Goal: Information Seeking & Learning: Check status

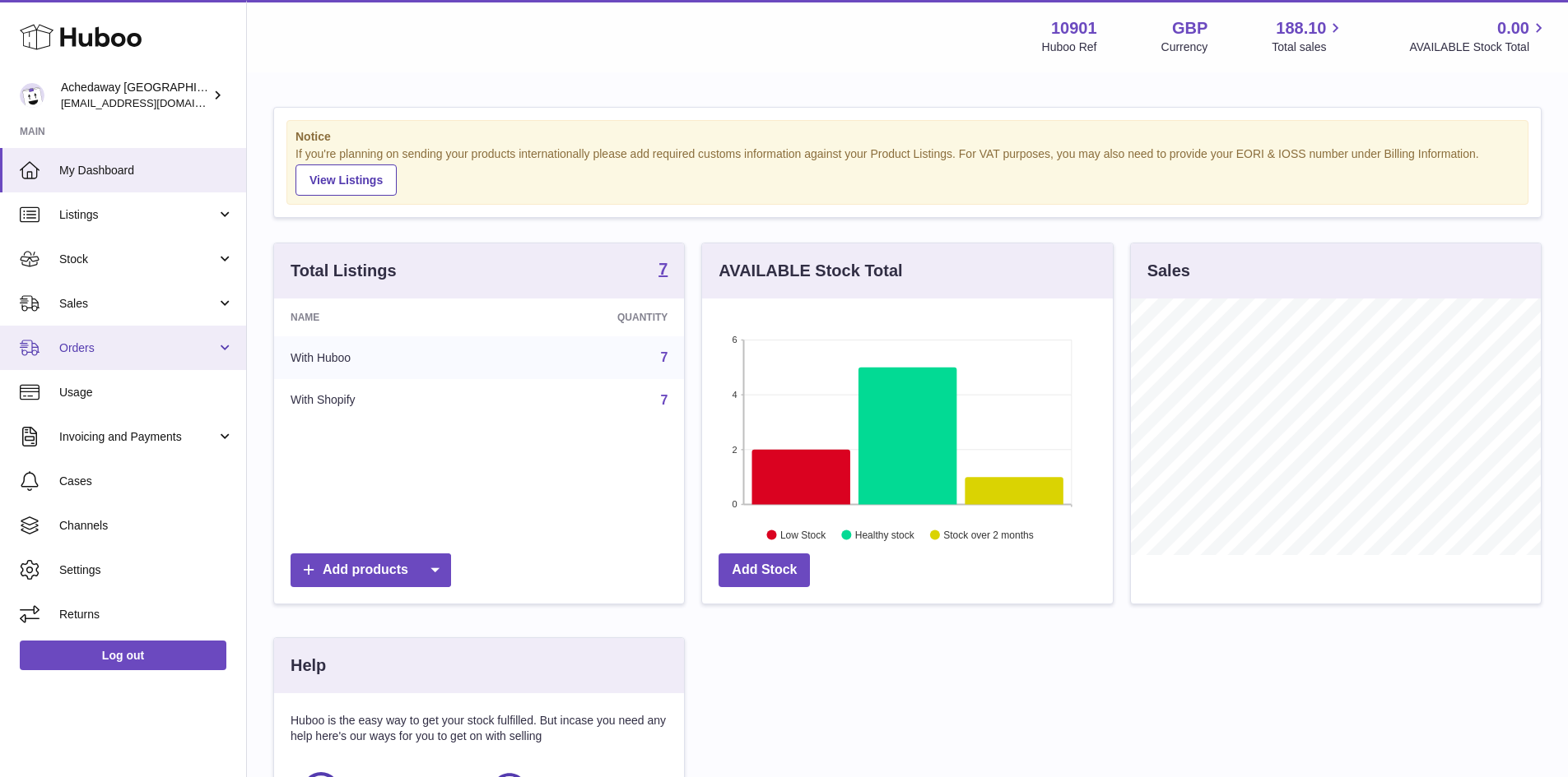
scroll to position [256, 414]
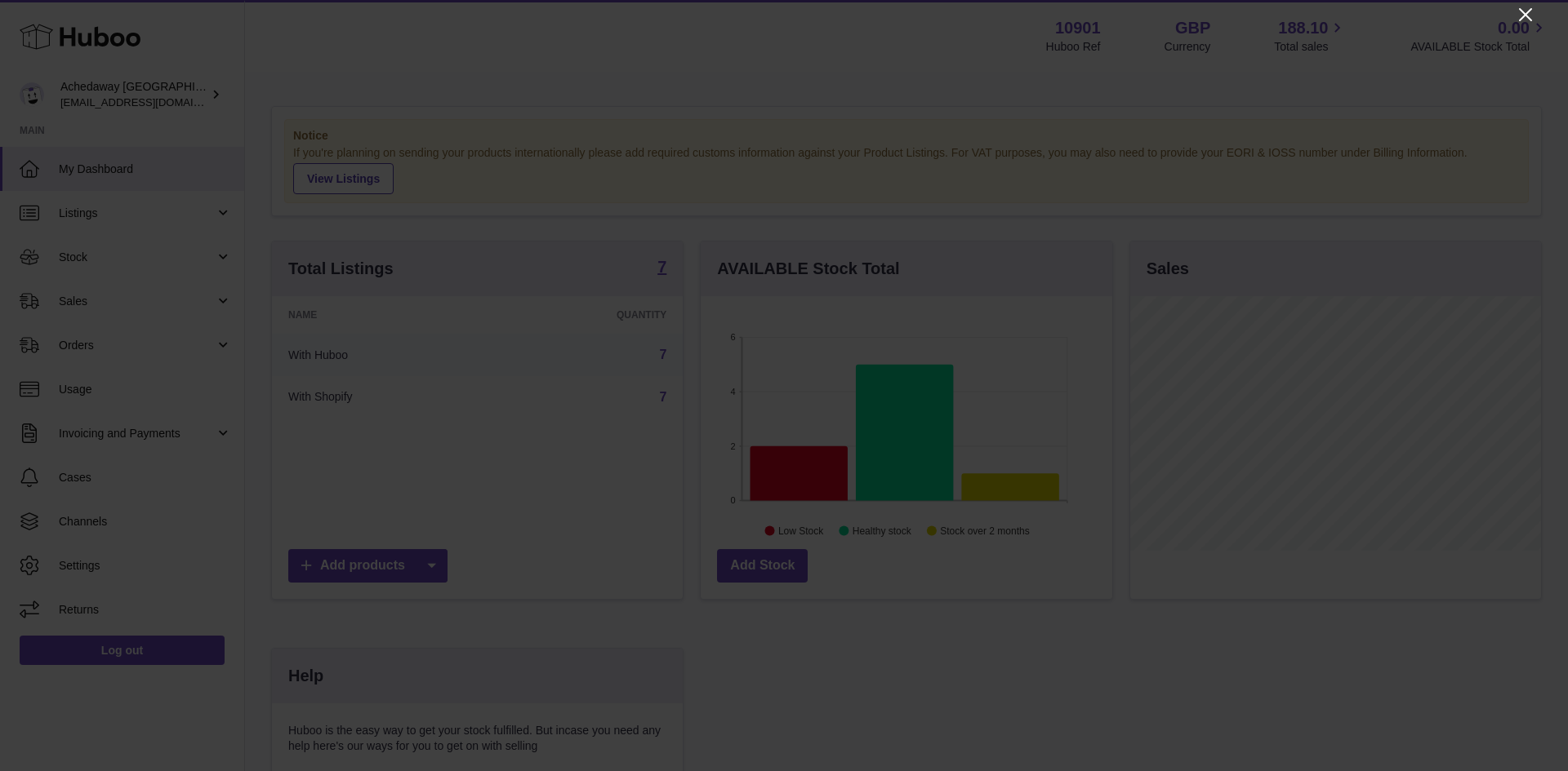
click at [1520, 15] on icon "Close" at bounding box center [1526, 14] width 20 height 20
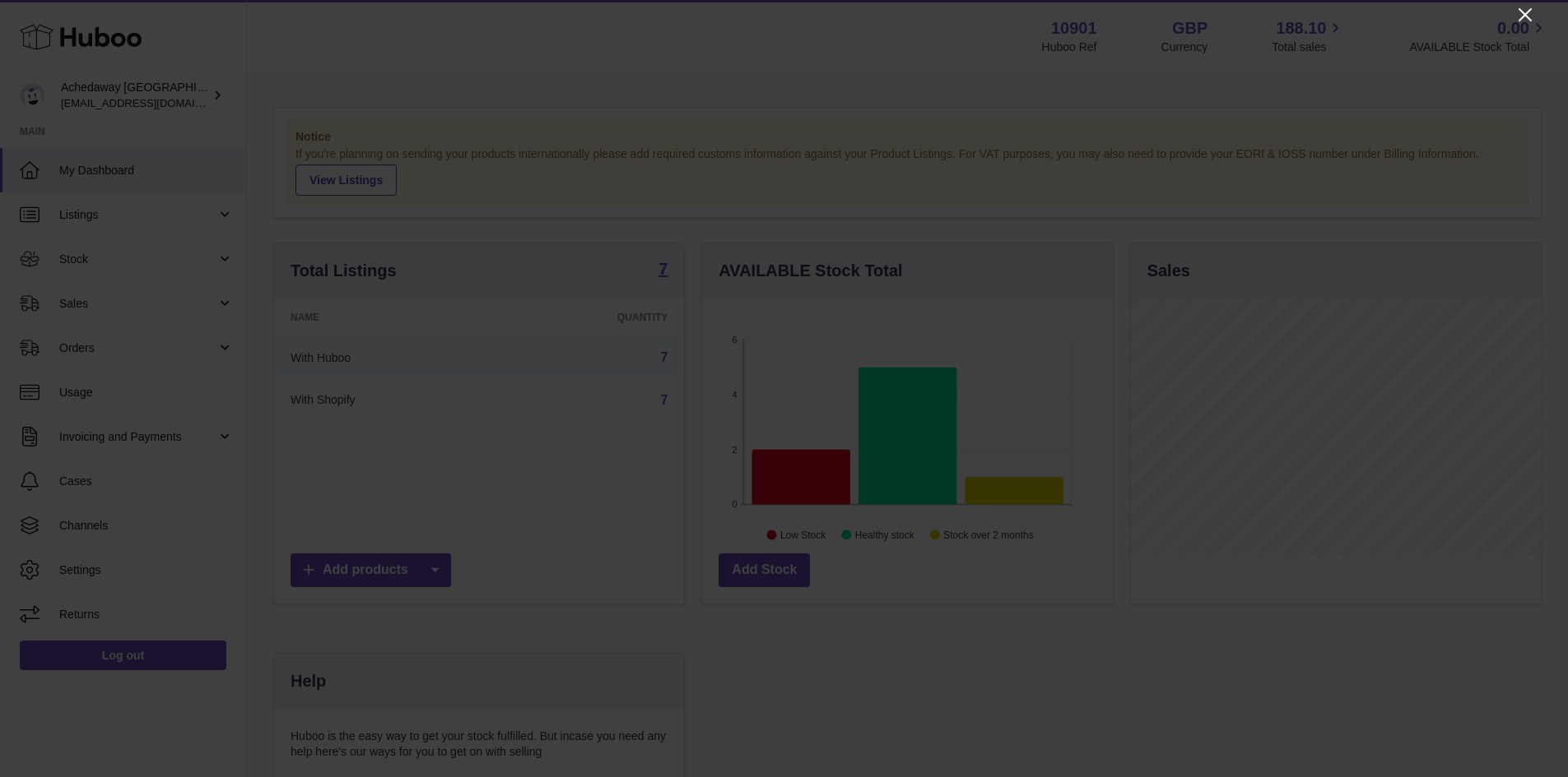
scroll to position [822430, 822470]
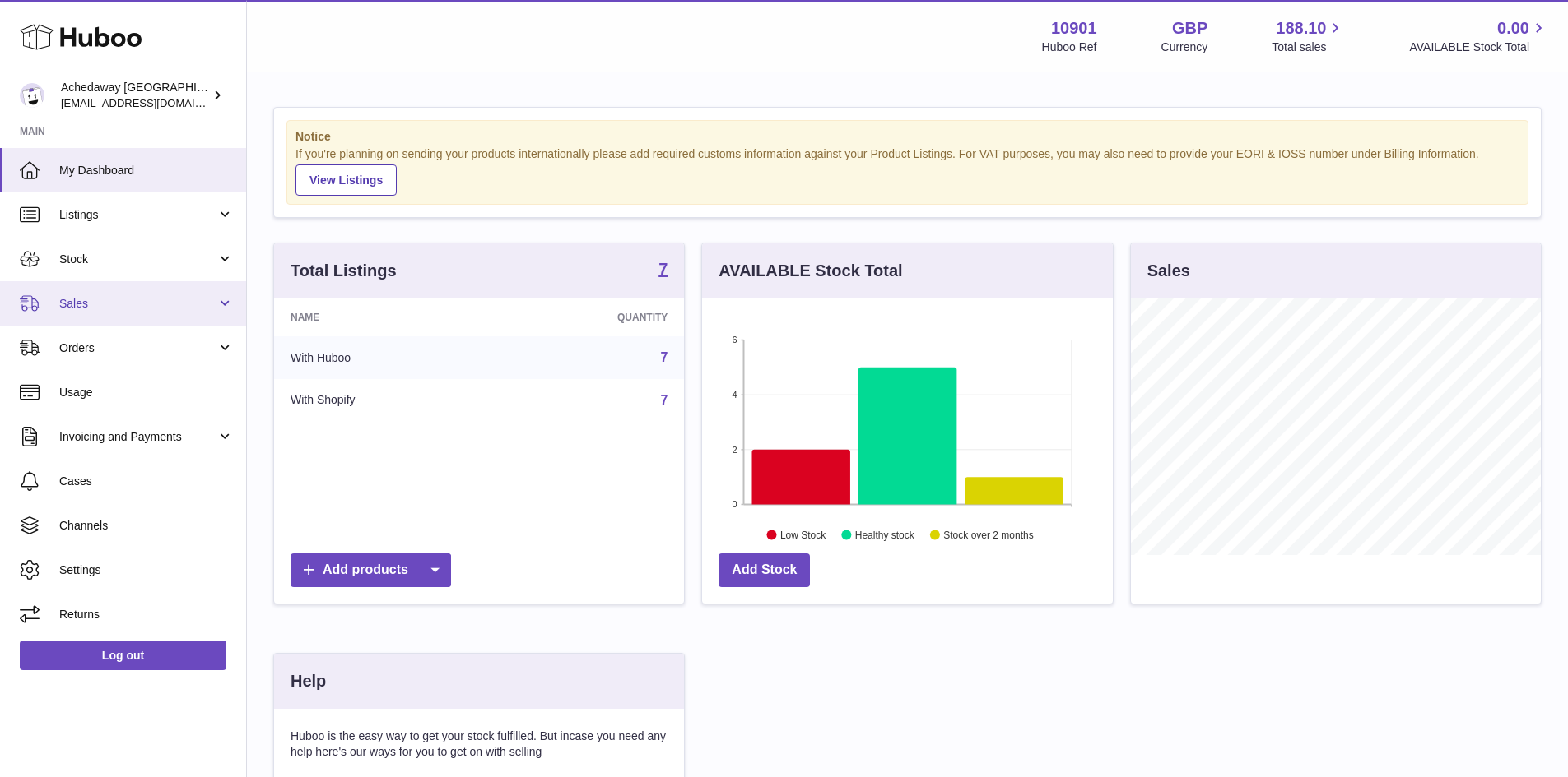
click at [167, 299] on span "Sales" at bounding box center [137, 304] width 157 height 15
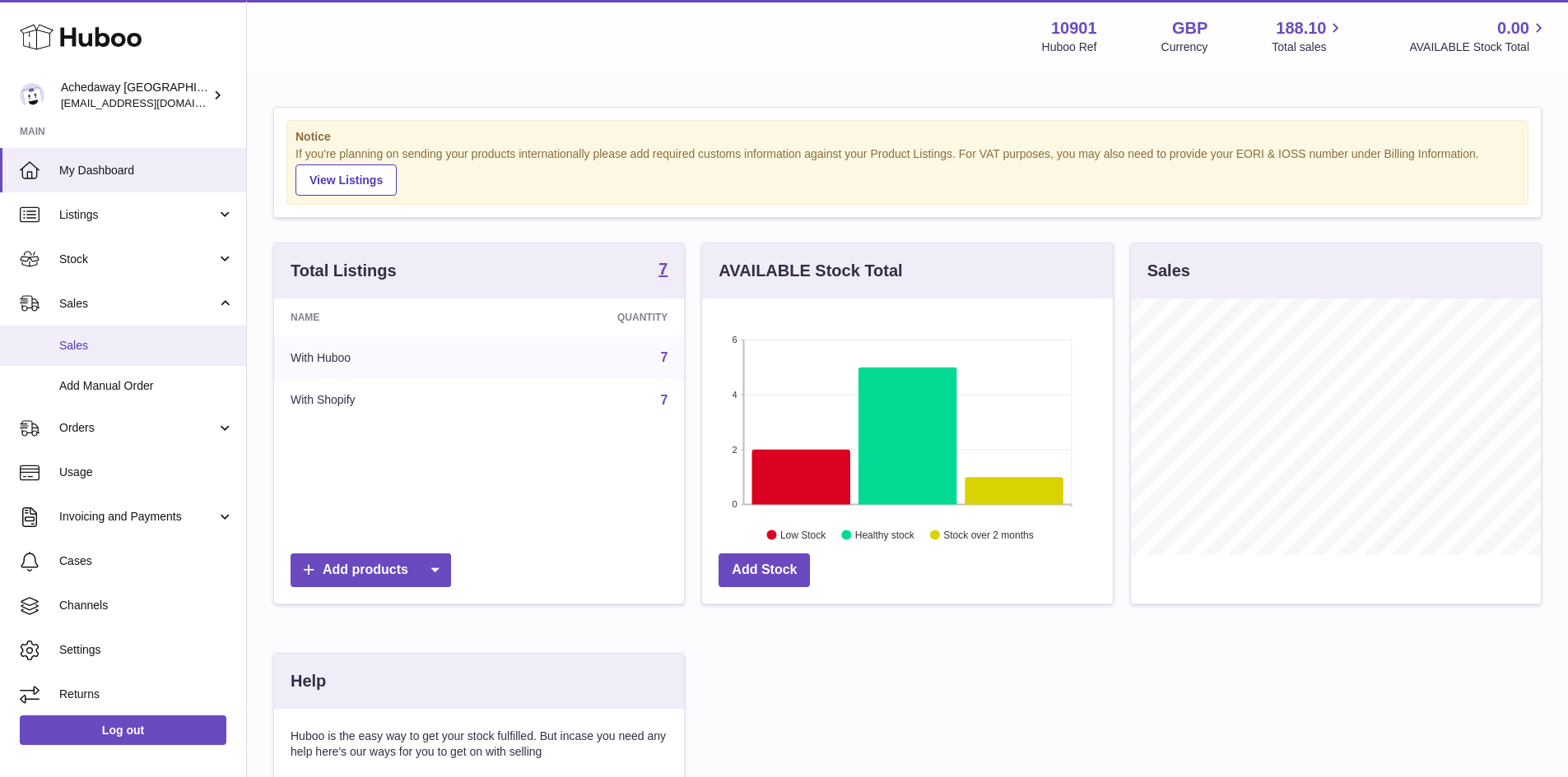
click at [158, 343] on span "Sales" at bounding box center [146, 345] width 175 height 15
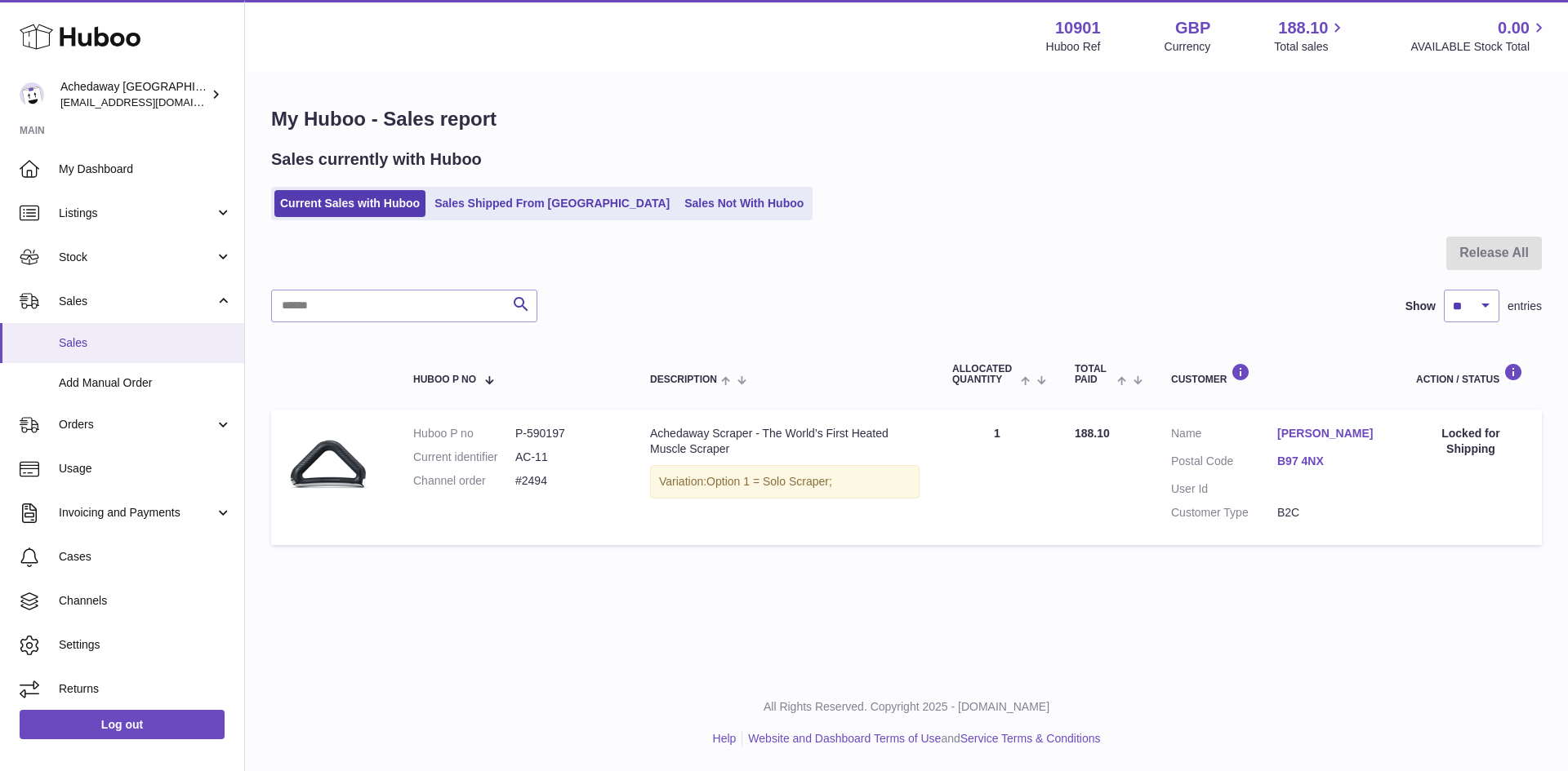
click at [171, 353] on link "Sales" at bounding box center [122, 343] width 244 height 40
click at [126, 336] on span "Sales" at bounding box center [145, 343] width 173 height 15
